Goal: Task Accomplishment & Management: Manage account settings

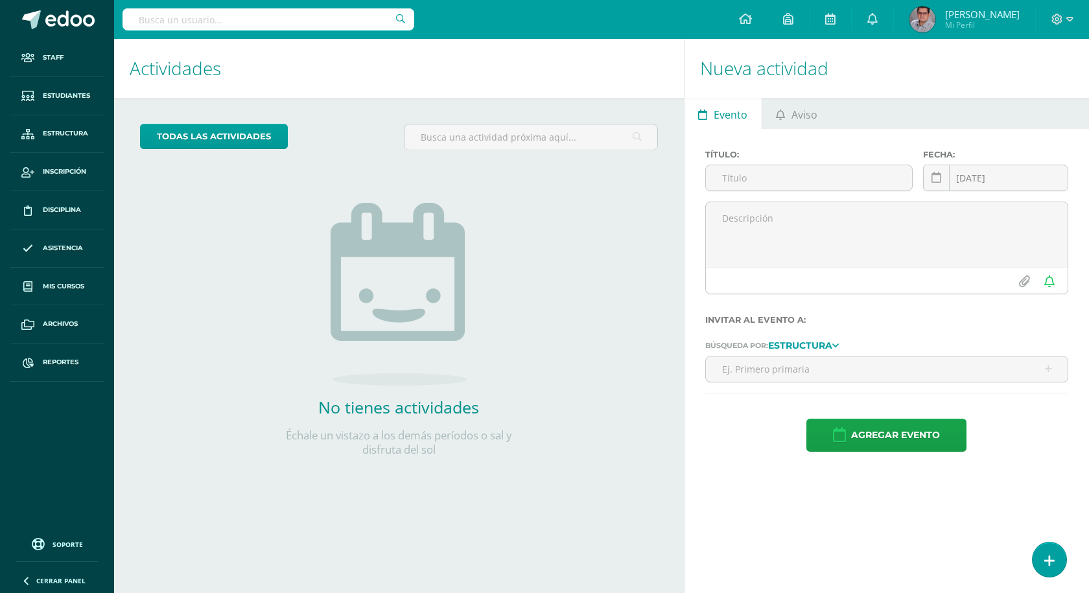
click at [298, 25] on input "text" at bounding box center [269, 19] width 292 height 22
type input "rani"
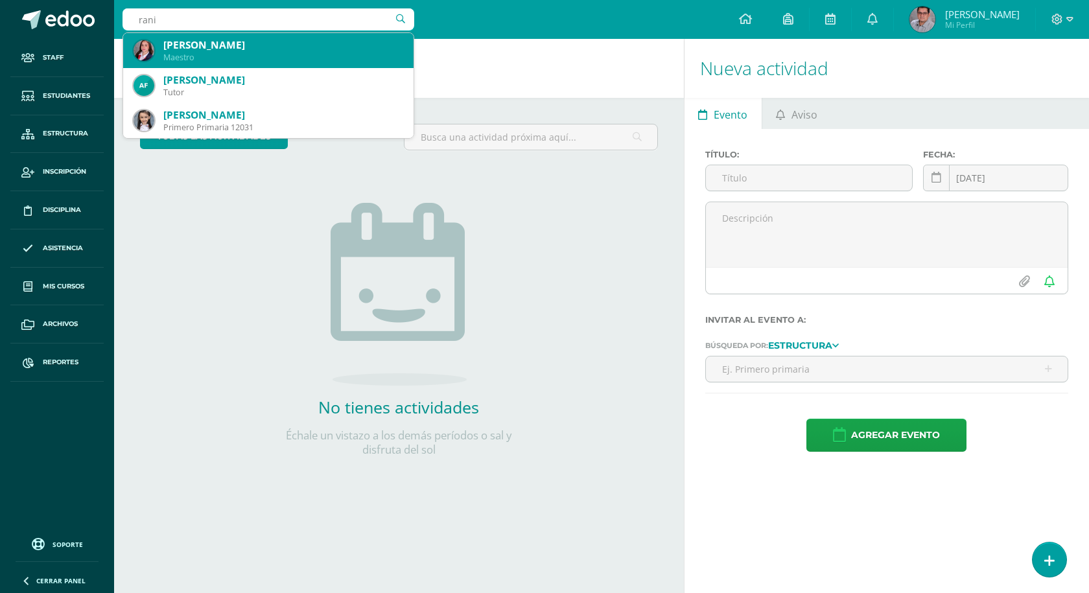
click at [282, 58] on div "Maestro" at bounding box center [283, 57] width 240 height 11
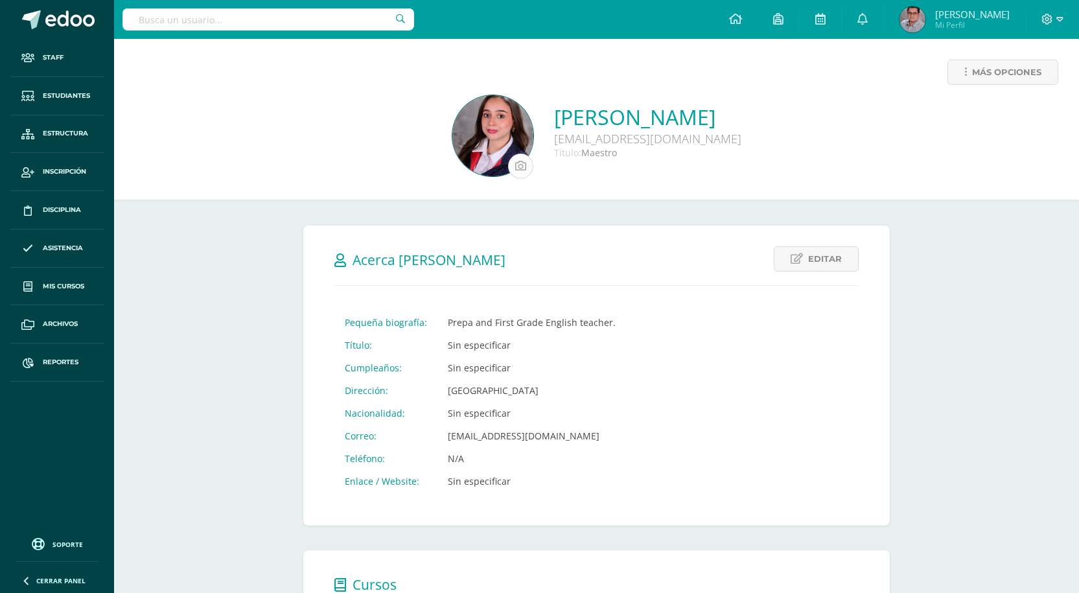
click at [509, 165] on input "file" at bounding box center [521, 166] width 24 height 24
type input "C:\fakepath\edoo_og.png"
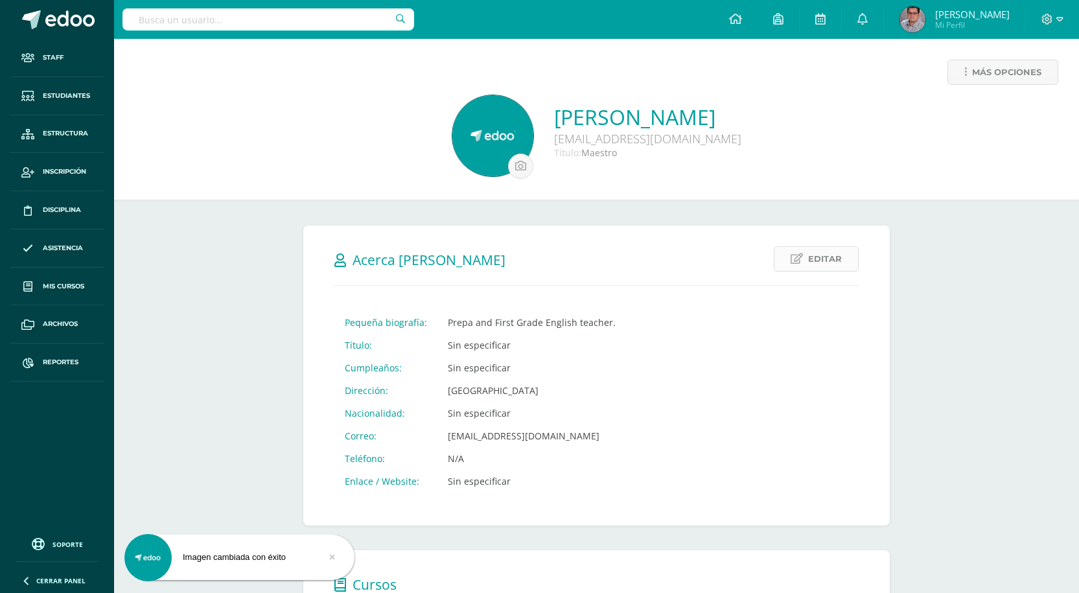
click at [811, 264] on span "Editar" at bounding box center [825, 259] width 34 height 24
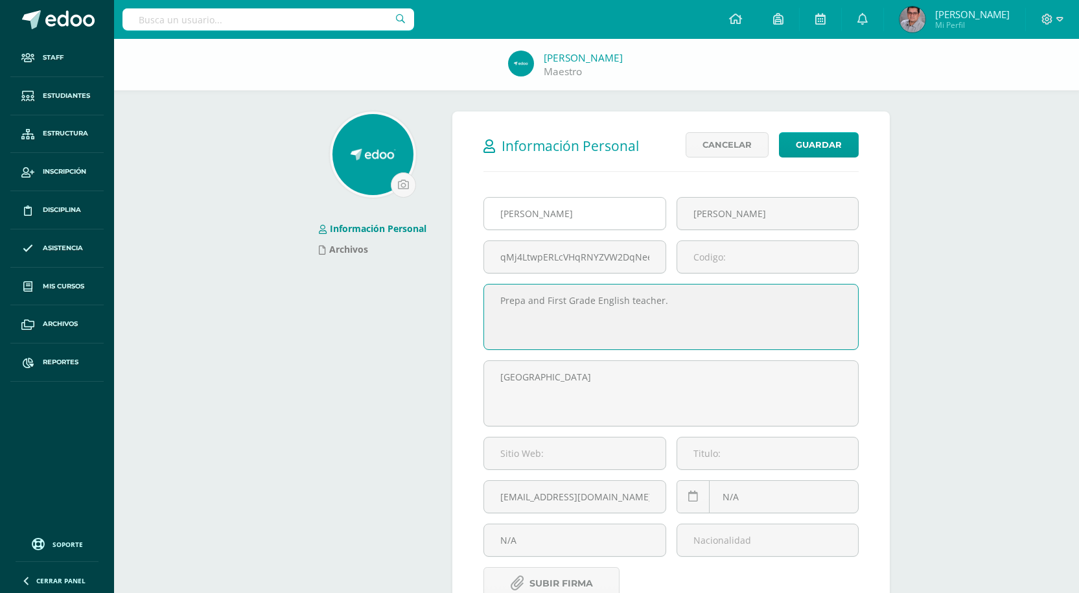
click at [593, 220] on input "[PERSON_NAME]" at bounding box center [574, 214] width 181 height 32
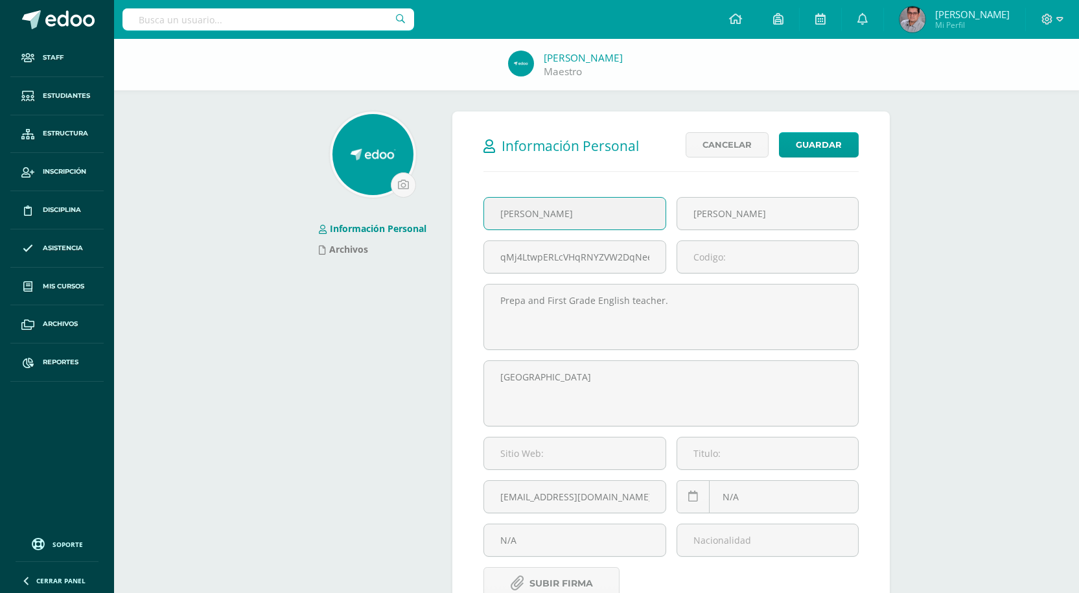
click at [593, 220] on input "[PERSON_NAME]" at bounding box center [574, 214] width 181 height 32
paste input "Ana Lorena Trujillo Roche"
type input "Ana Lorena Trujillo Roche"
click at [795, 200] on input "Peters Aguilar" at bounding box center [767, 214] width 181 height 32
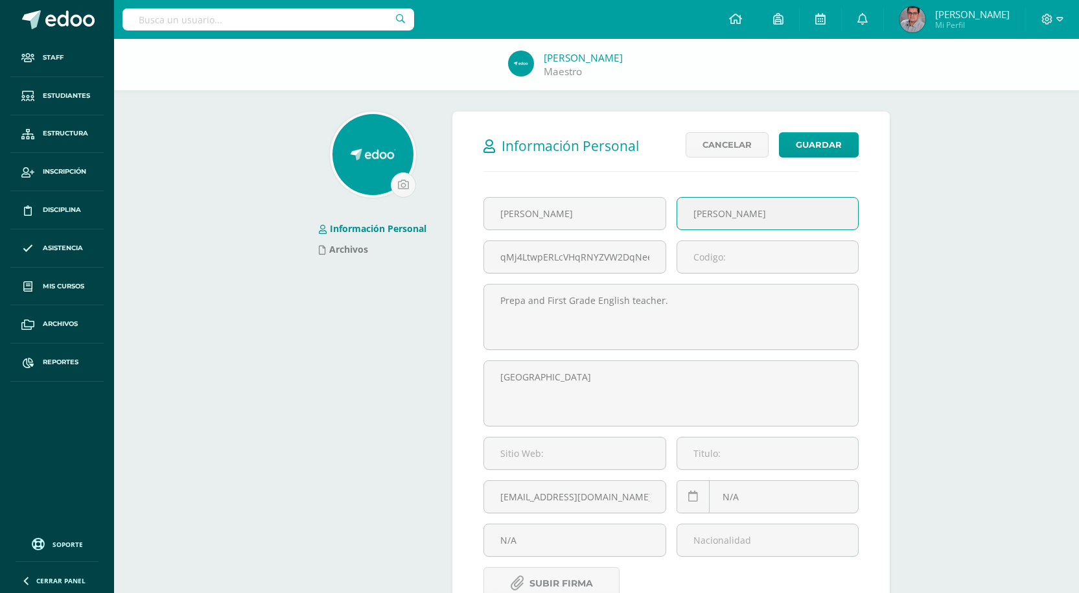
click at [795, 200] on input "[PERSON_NAME]" at bounding box center [767, 214] width 181 height 32
click at [783, 215] on input "Peters Aguilar" at bounding box center [767, 214] width 181 height 32
click at [782, 215] on input "Peters Aguilar" at bounding box center [767, 214] width 181 height 32
click at [781, 213] on input "Peters Aguilar" at bounding box center [767, 214] width 181 height 32
drag, startPoint x: 742, startPoint y: 213, endPoint x: 703, endPoint y: 216, distance: 39.7
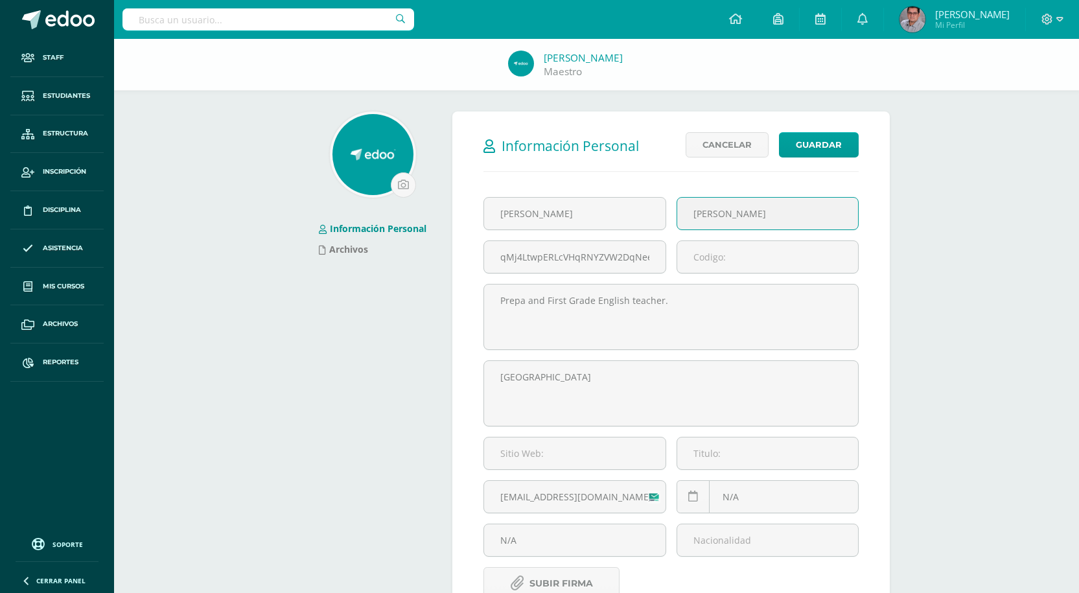
click at [703, 216] on input "Peters Aguilar" at bounding box center [767, 214] width 181 height 32
drag, startPoint x: 762, startPoint y: 207, endPoint x: 746, endPoint y: 209, distance: 15.7
click at [746, 209] on input "Peters Aguilar" at bounding box center [767, 214] width 181 height 32
click at [730, 212] on input "rPeters Aguila" at bounding box center [767, 214] width 181 height 32
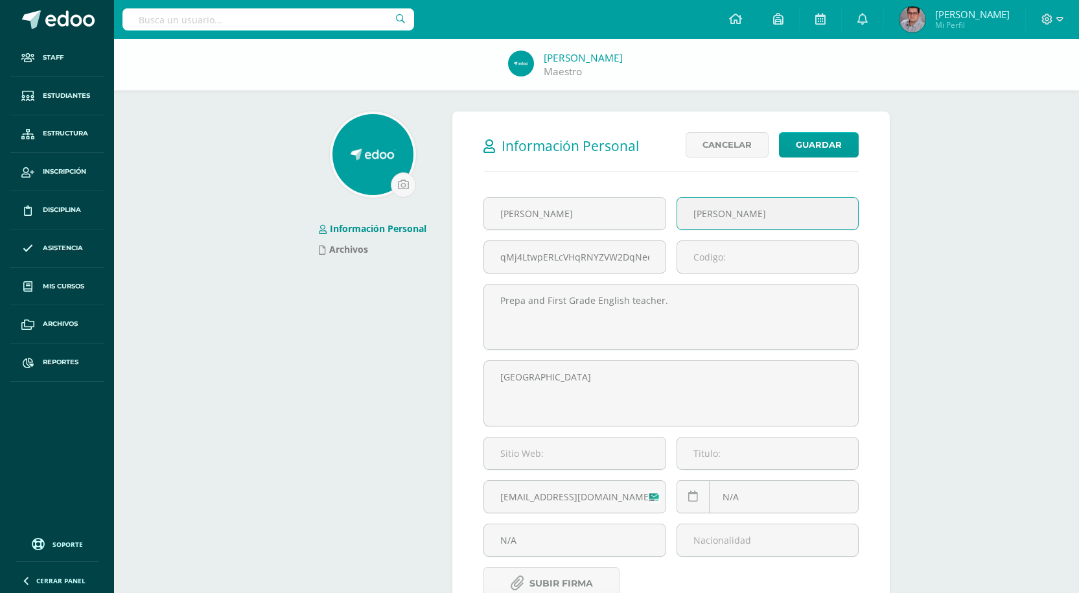
click at [730, 212] on input "rPeters Aguila" at bounding box center [767, 214] width 181 height 32
paste input "Ana Lorena Trujillo Roche"
drag, startPoint x: 743, startPoint y: 212, endPoint x: 641, endPoint y: 224, distance: 102.5
click at [641, 224] on div "Ana Lorena Trujillo Roche Ana Lorena Trujillo Roche qMj4LtwpERLcVHqRNYZVW2DqNee…" at bounding box center [671, 382] width 386 height 370
type input "Trujillo Roche"
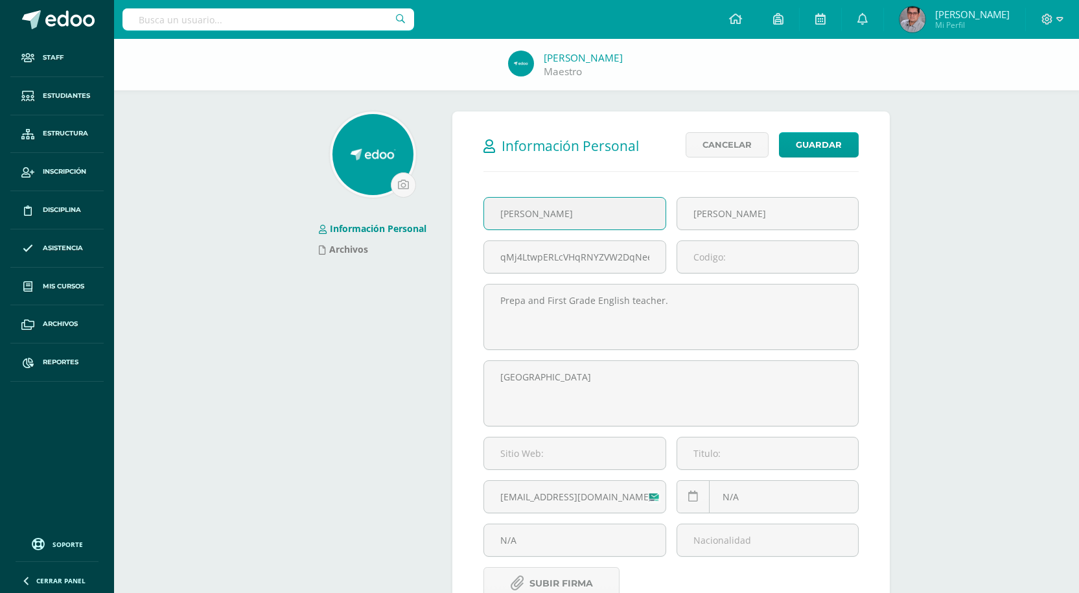
drag, startPoint x: 552, startPoint y: 215, endPoint x: 631, endPoint y: 207, distance: 79.5
click at [625, 209] on input "Ana Lorena" at bounding box center [574, 214] width 181 height 32
type input "Ana Lorena"
click at [579, 248] on input "qMj4LtwpERLcVHqRNYZVW2DqNeed3K" at bounding box center [574, 257] width 181 height 32
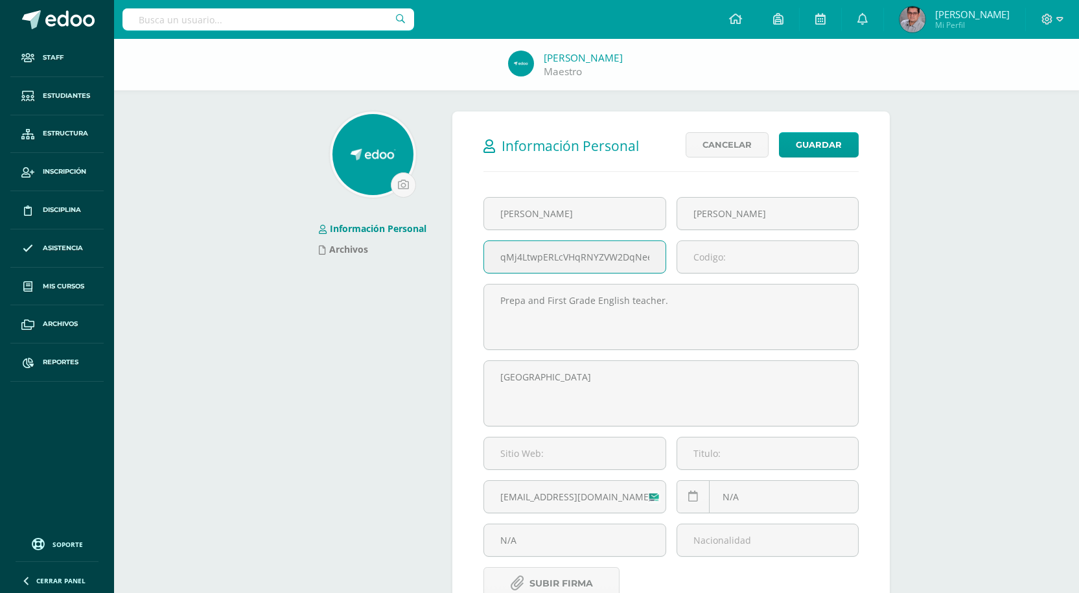
click at [579, 248] on input "qMj4LtwpERLcVHqRNYZVW2DqNeed3K" at bounding box center [574, 257] width 181 height 32
click at [303, 321] on div "Información Personal Archivos" at bounding box center [372, 433] width 149 height 644
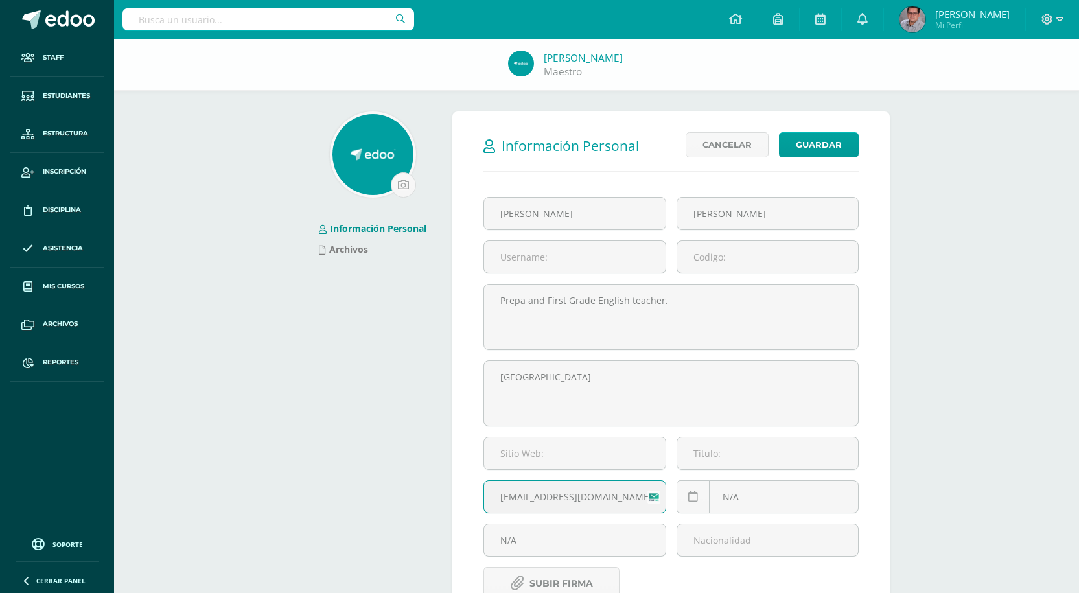
drag, startPoint x: 584, startPoint y: 497, endPoint x: 430, endPoint y: 513, distance: 155.2
click at [430, 513] on div "Información Personal Archivos Información Personal Editar Cancelar Guardar Pequ…" at bounding box center [596, 433] width 597 height 644
click at [586, 490] on input "raniap@cig.edu.gt" at bounding box center [574, 497] width 181 height 32
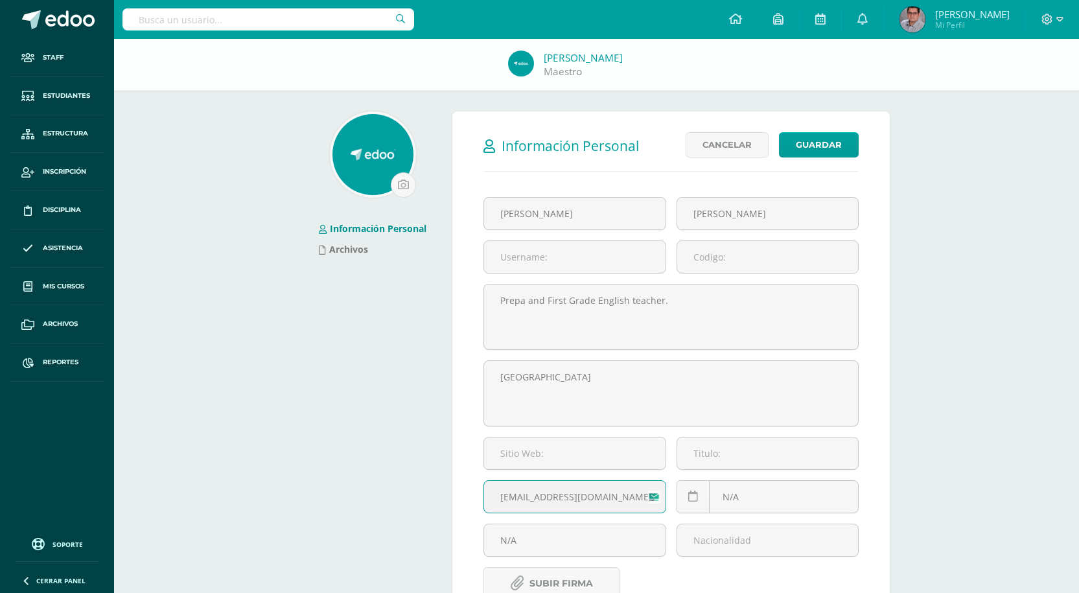
paste input "anat"
type input "anat@cig.edu.gt"
drag, startPoint x: 1009, startPoint y: 332, endPoint x: 1003, endPoint y: 325, distance: 8.7
click at [1009, 332] on div "Rania Maria Peters Aguilar Maestro Información Personal Archivos Información Pe…" at bounding box center [596, 410] width 965 height 742
click at [837, 146] on button "Guardar" at bounding box center [819, 144] width 80 height 25
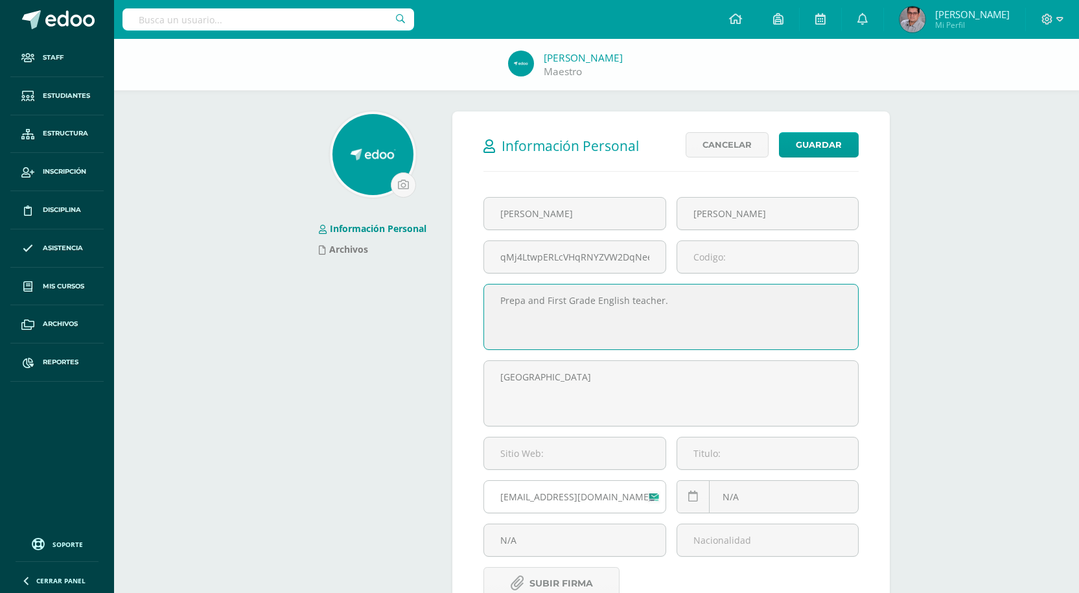
click at [571, 503] on input "raniap@cig.edu.gt" at bounding box center [574, 497] width 181 height 32
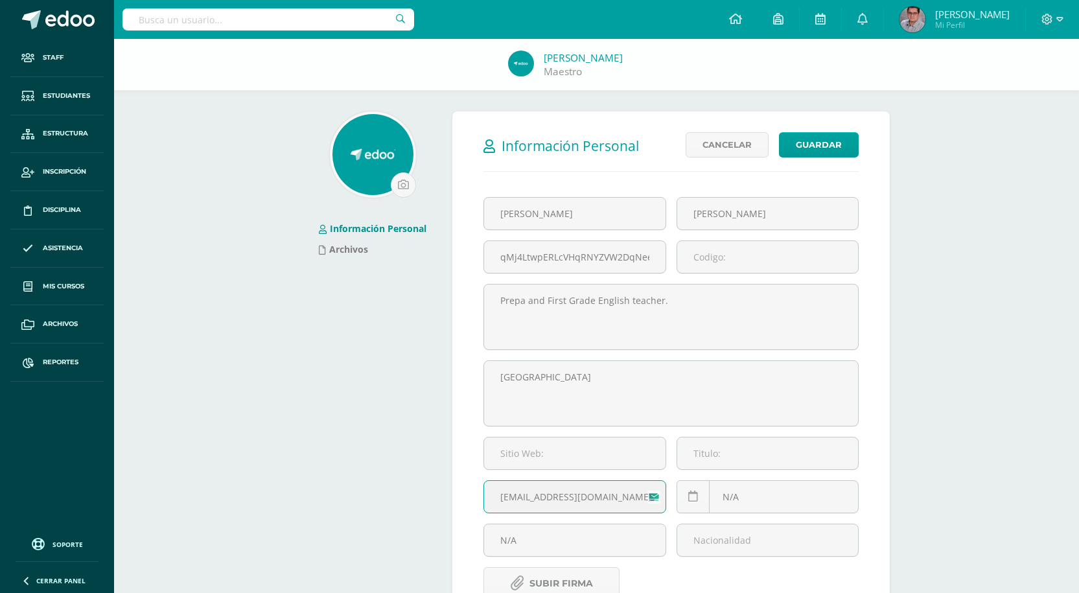
click at [571, 503] on input "raniap@cig.edu.gt" at bounding box center [574, 497] width 181 height 32
paste input "anat"
type input "anat@cig.edu.gt"
click at [834, 152] on button "Guardar" at bounding box center [819, 144] width 80 height 25
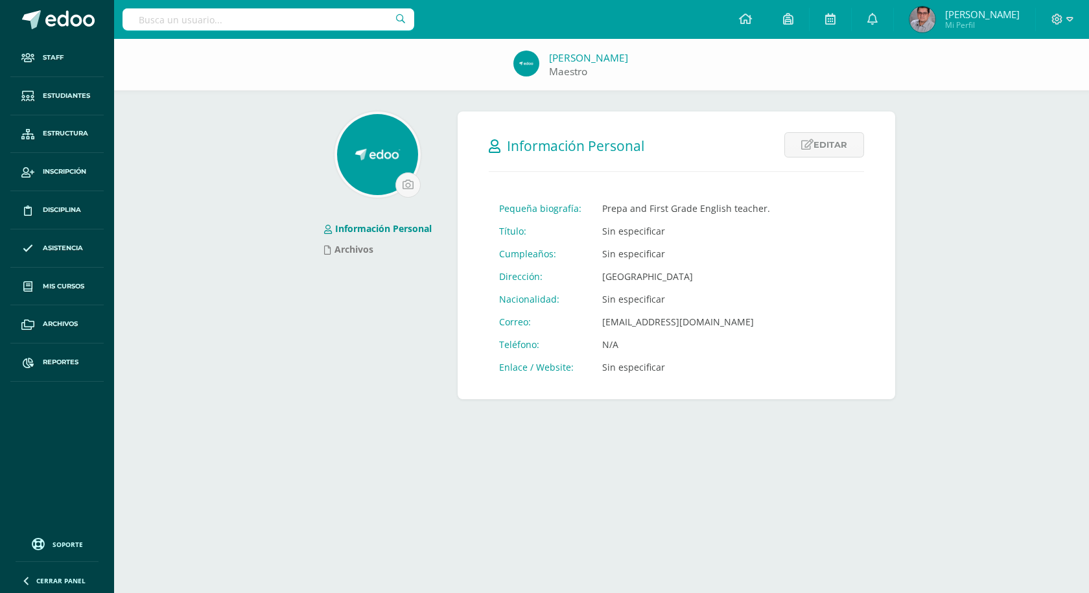
click at [551, 51] on span "Rania Maria Peters Aguilar Maestro" at bounding box center [571, 65] width 134 height 29
click at [554, 56] on link "[PERSON_NAME]" at bounding box center [588, 58] width 79 height 14
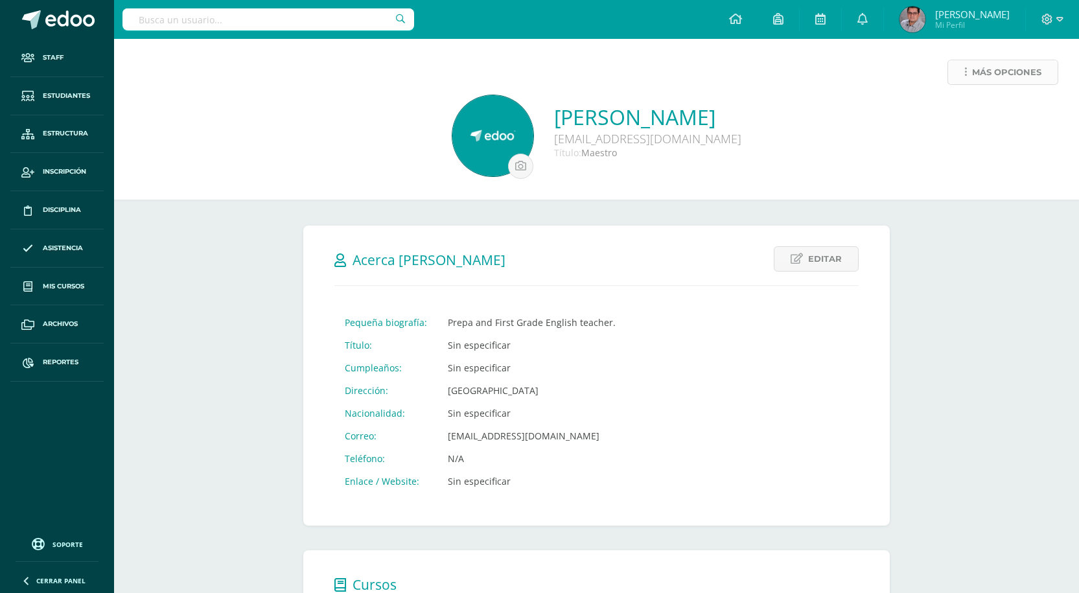
click at [968, 72] on link "Más opciones" at bounding box center [1003, 72] width 111 height 25
click at [879, 119] on div "Rania Maria Peters Aguilar anat@cig.edu.gt Título: Maestro" at bounding box center [596, 137] width 944 height 84
click at [979, 75] on span "Más opciones" at bounding box center [1006, 72] width 69 height 24
drag, startPoint x: 651, startPoint y: 391, endPoint x: 585, endPoint y: 434, distance: 79.3
click at [651, 395] on div "Editar Cancelar Guardar Acerca de Rania Maria Pequeña biografía: Prepa and Firs…" at bounding box center [596, 376] width 587 height 300
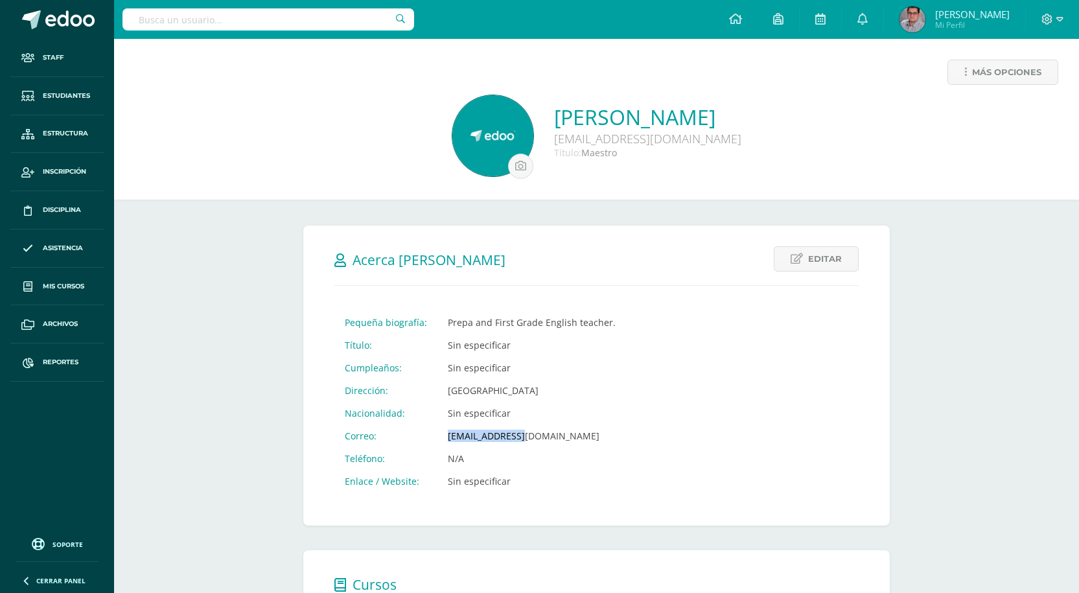
drag, startPoint x: 488, startPoint y: 440, endPoint x: 425, endPoint y: 440, distance: 62.9
click at [425, 440] on tr "Correo: anat@cig.edu.gt" at bounding box center [480, 436] width 292 height 23
drag, startPoint x: 467, startPoint y: 430, endPoint x: 672, endPoint y: 193, distance: 313.9
click at [672, 193] on div "Más opciones Rania Maria Peters Aguilar anat@cig.edu.gt Título: Maestro" at bounding box center [596, 119] width 965 height 161
click at [265, 14] on input "text" at bounding box center [269, 19] width 292 height 22
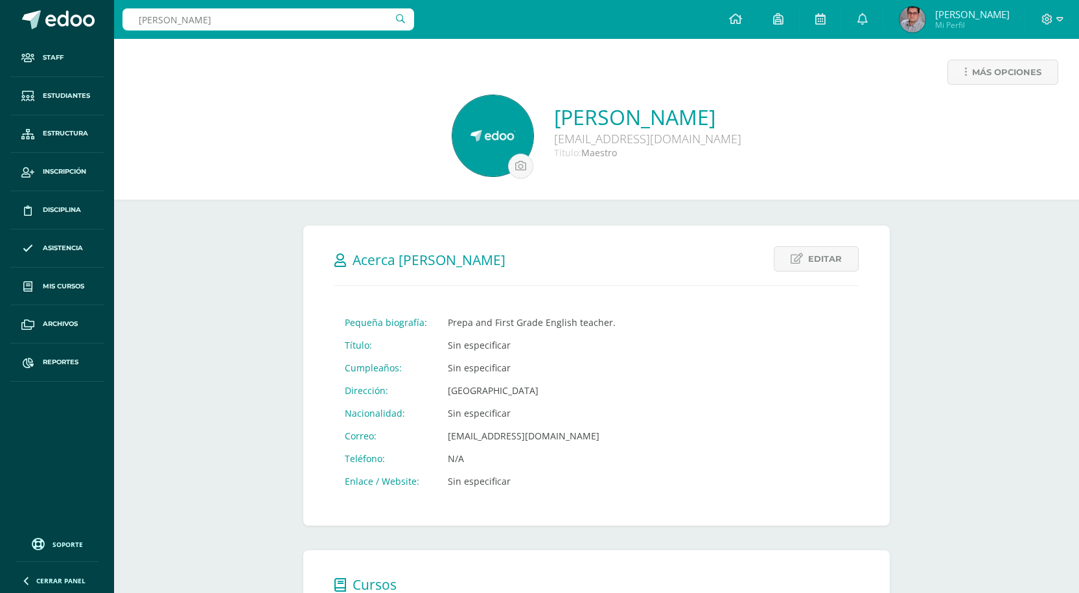
click at [279, 9] on input "luciana" at bounding box center [269, 19] width 292 height 22
type input "luciana barr"
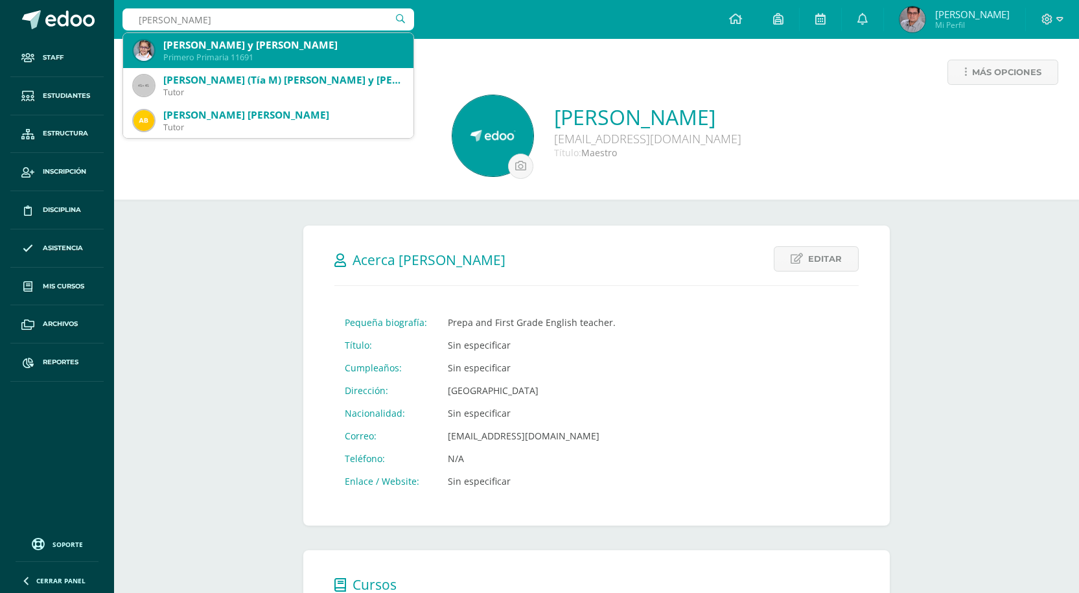
click at [327, 45] on div "Luciana Barrientos y Barrientos" at bounding box center [283, 45] width 240 height 14
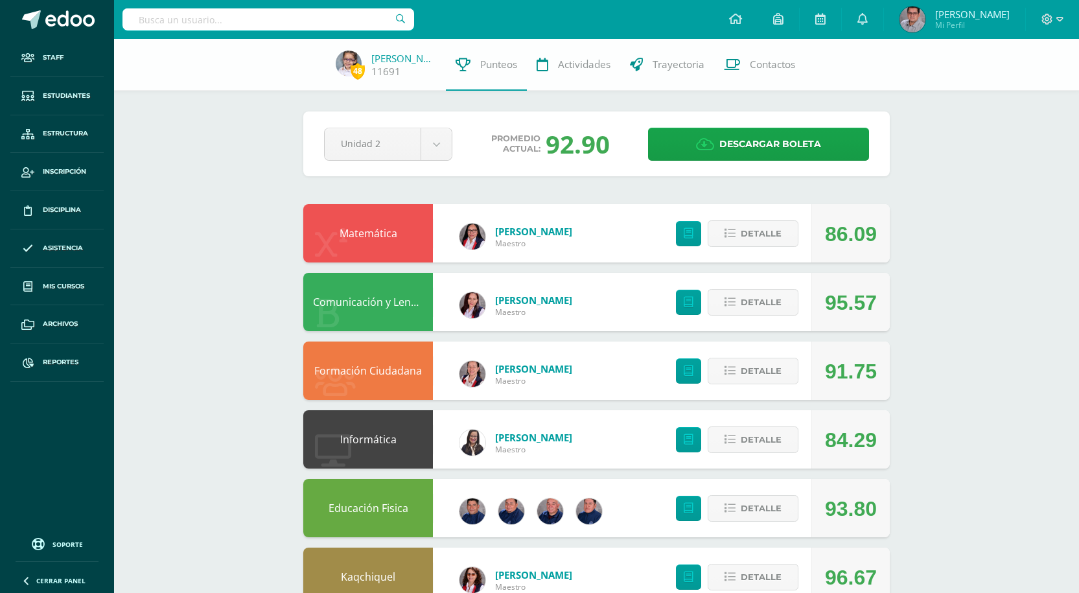
click at [454, 150] on div "Unidad 2 Unidad 1 Unidad 2 Unidad 3 Unidad 4" at bounding box center [388, 144] width 139 height 33
click at [425, 151] on body "Staff Estudiantes Estructura Inscripción Disciplina Asistencia Mis cursos Archi…" at bounding box center [539, 522] width 1079 height 1044
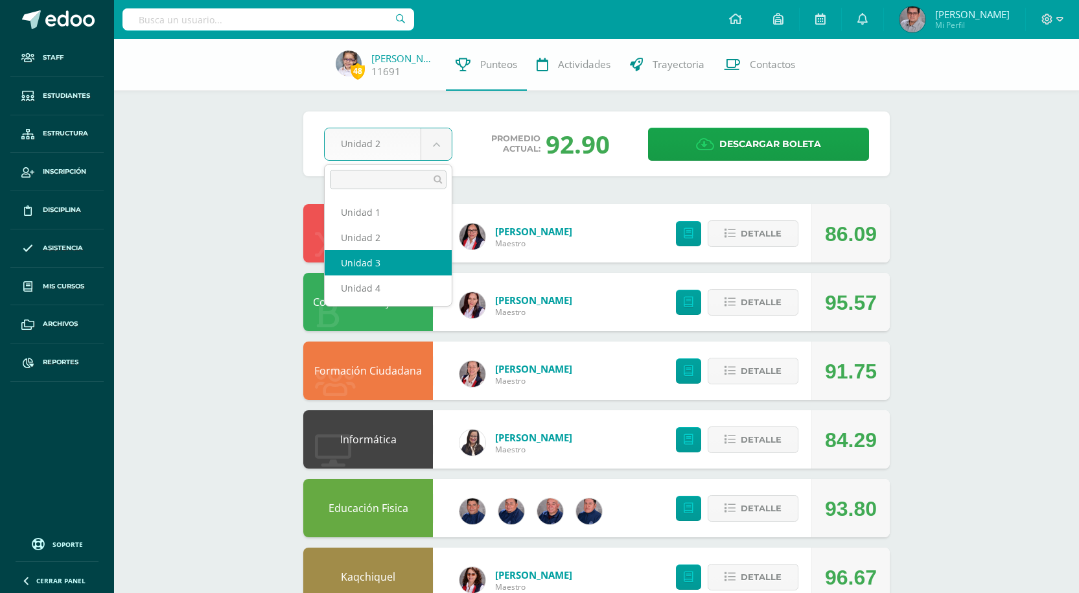
select select "Unidad 3"
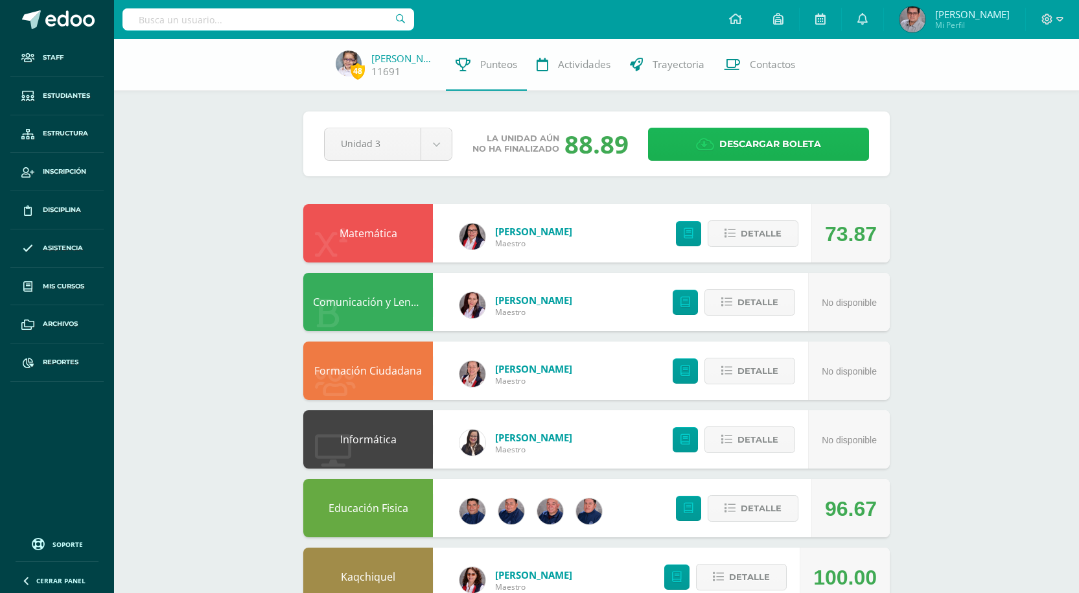
click at [711, 149] on icon at bounding box center [705, 144] width 18 height 14
click at [217, 25] on input "text" at bounding box center [269, 19] width 292 height 22
paste input "Argentina Casting [PERSON_NAME] 23 Anos Sex"
type input "Argentina Casting [PERSON_NAME] 23 Anos Sex"
click at [186, 192] on div "48 [PERSON_NAME] 11691 Punteos Actividades Trayectoria Contactos Pendiente Unid…" at bounding box center [596, 541] width 965 height 1005
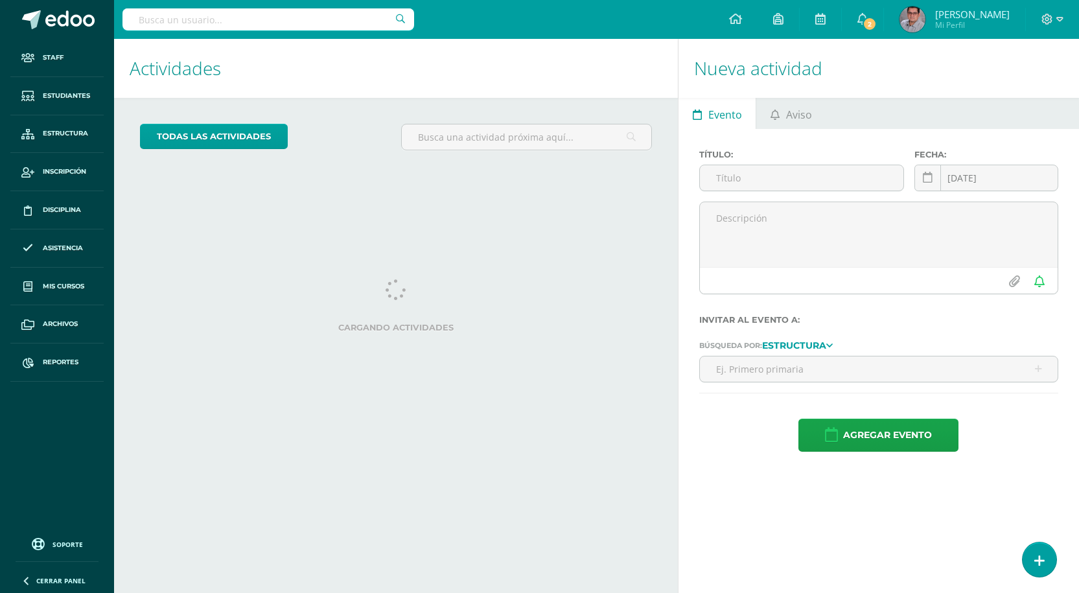
click at [281, 18] on input "text" at bounding box center [269, 19] width 292 height 22
